Goal: Contribute content

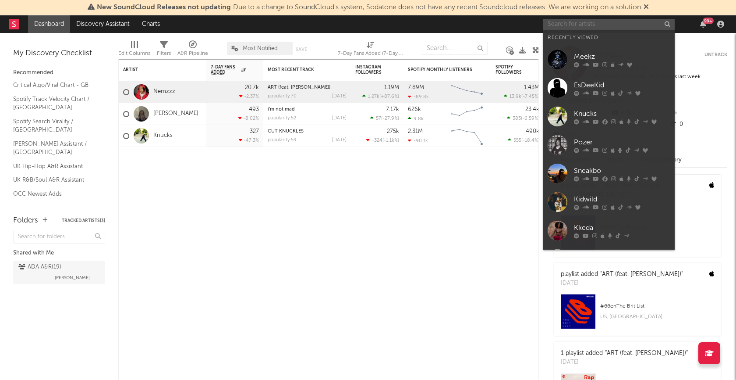
click at [594, 26] on input "text" at bounding box center [608, 24] width 131 height 11
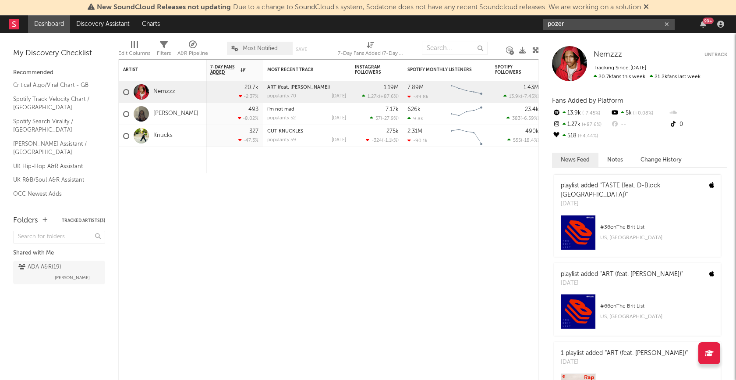
click at [609, 23] on input "pozer" at bounding box center [608, 24] width 131 height 11
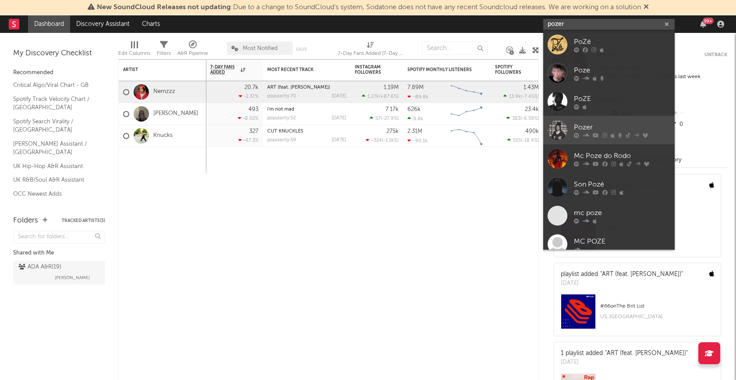
type input "pozer"
click at [564, 130] on div at bounding box center [558, 130] width 20 height 20
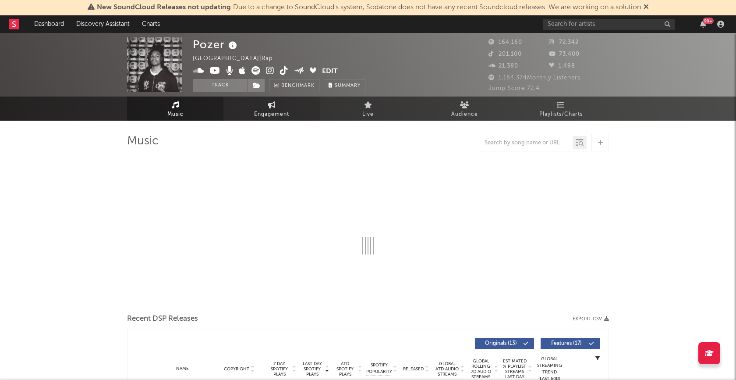
select select "6m"
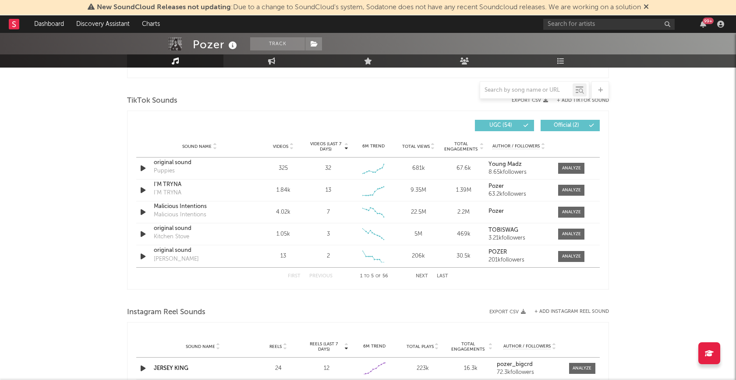
scroll to position [563, 0]
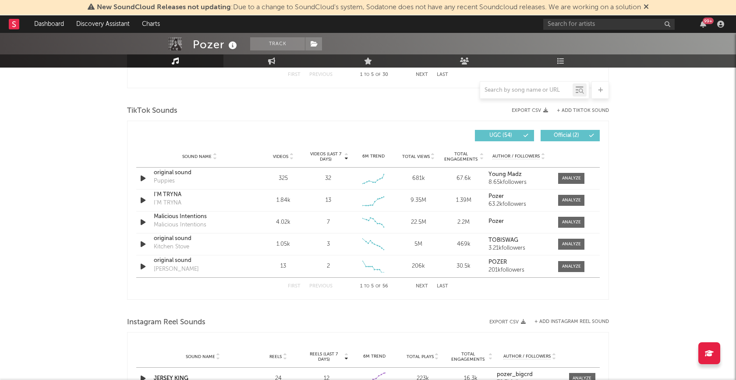
click at [578, 137] on span "Official ( 2 )" at bounding box center [567, 135] width 40 height 5
click at [578, 136] on span "Official ( 2 )" at bounding box center [567, 135] width 40 height 5
click at [491, 137] on span "UGC ( 54 )" at bounding box center [501, 135] width 40 height 5
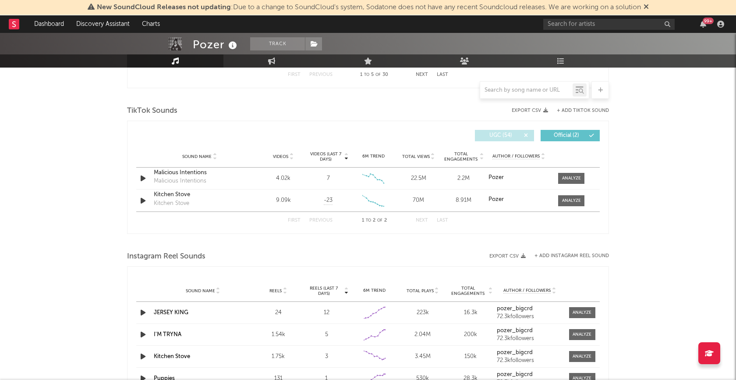
click at [494, 136] on span "UGC ( 54 )" at bounding box center [501, 135] width 40 height 5
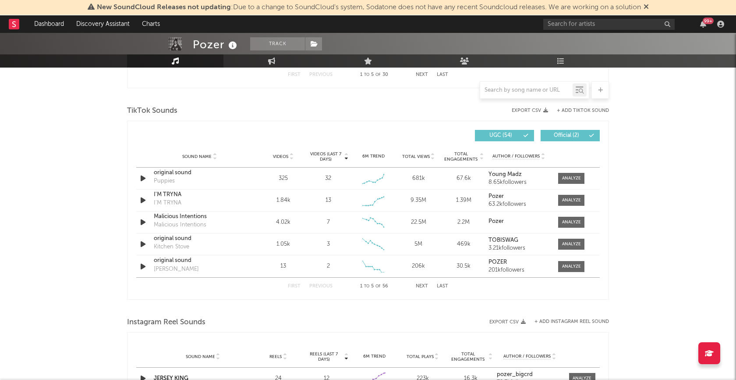
click at [585, 107] on div "TikTok Sounds" at bounding box center [368, 110] width 482 height 15
click at [583, 109] on button "+ Add TikTok Sound" at bounding box center [583, 110] width 52 height 5
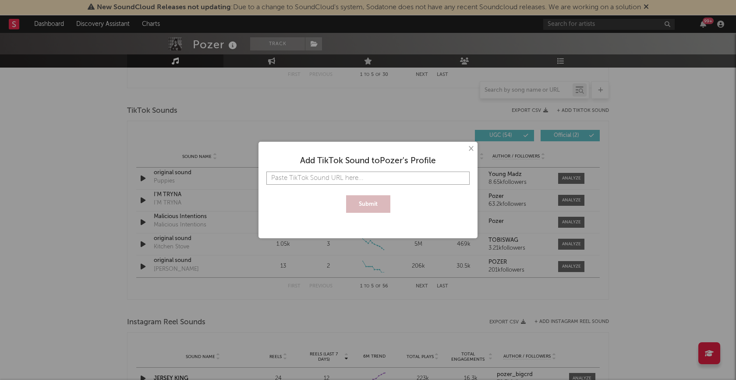
paste input "[URL][DOMAIN_NAME]"
type input "[URL][DOMAIN_NAME]"
click at [377, 206] on button "Submit" at bounding box center [368, 204] width 44 height 18
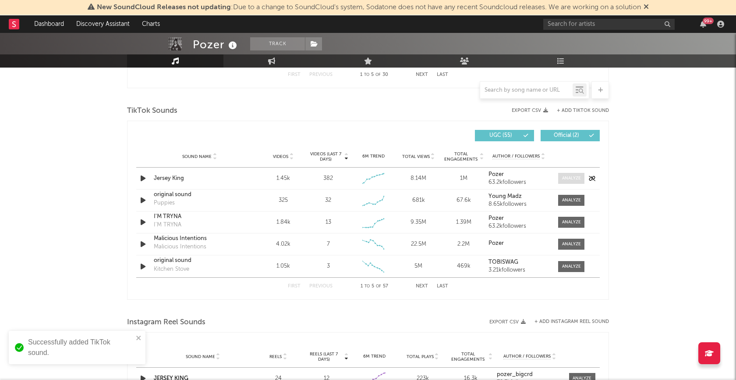
click at [572, 175] on div at bounding box center [571, 178] width 19 height 7
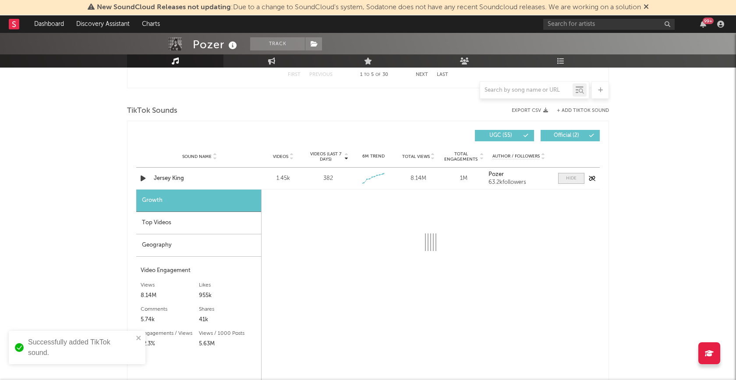
select select "1w"
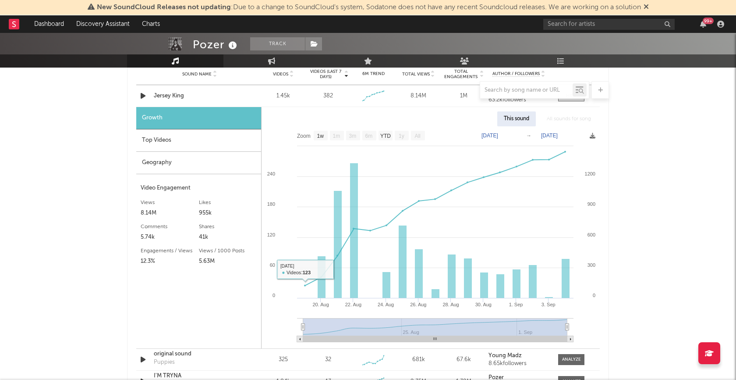
scroll to position [650, 0]
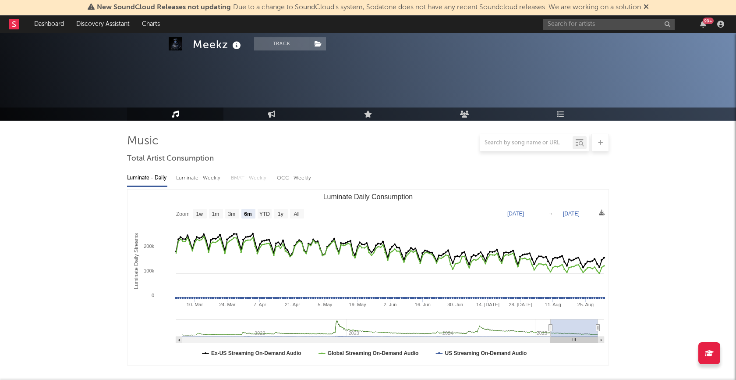
select select "6m"
select select "1w"
